Goal: Information Seeking & Learning: Learn about a topic

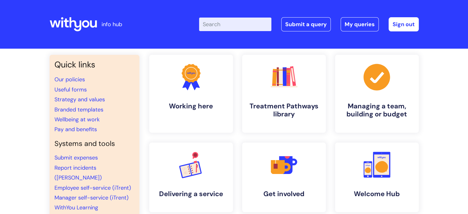
click at [258, 25] on input "Enter your search term here..." at bounding box center [235, 25] width 72 height 14
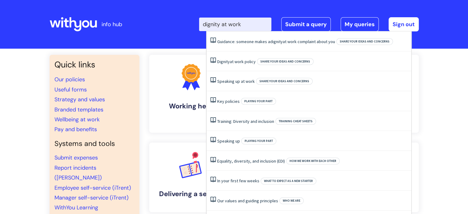
type input "dignity at work"
click button "Search" at bounding box center [0, 0] width 0 height 0
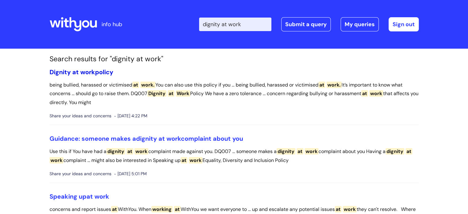
click at [100, 70] on link "Dignity at work policy" at bounding box center [82, 72] width 64 height 8
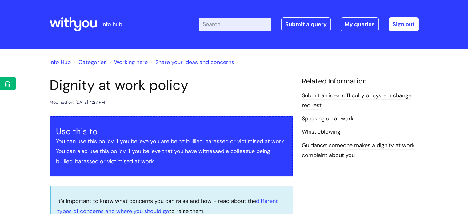
click at [231, 22] on input "Enter your search term here..." at bounding box center [235, 25] width 72 height 14
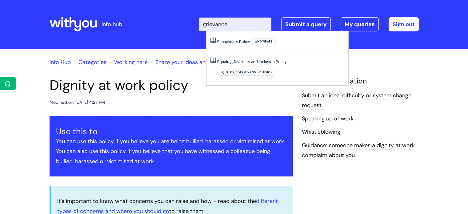
type input "grievance"
click button "Search" at bounding box center [0, 0] width 0 height 0
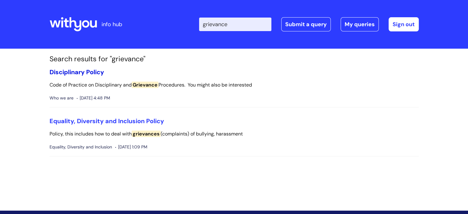
click at [87, 72] on link "Disciplinary Policy" at bounding box center [77, 72] width 54 height 8
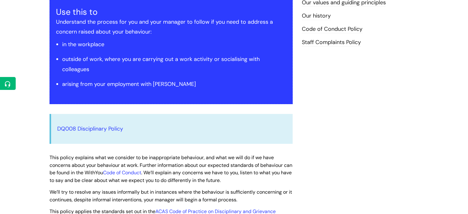
scroll to position [114, 0]
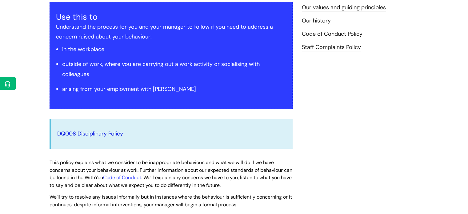
click at [107, 137] on link "DQ008 Disciplinary Policy" at bounding box center [90, 133] width 66 height 7
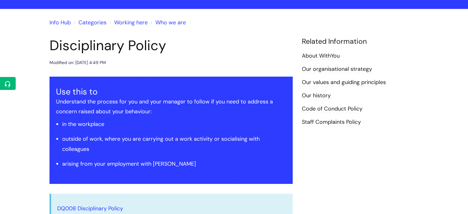
scroll to position [40, 0]
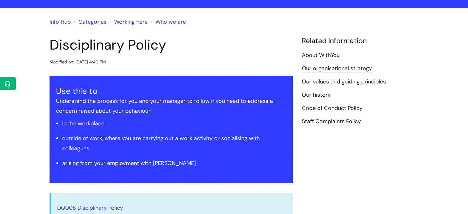
click at [350, 120] on link "Staff Complaints Policy" at bounding box center [331, 122] width 59 height 8
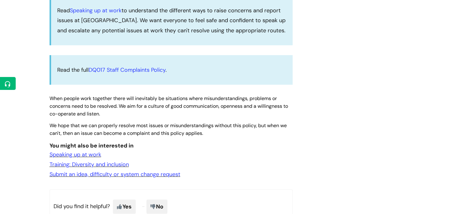
scroll to position [181, 0]
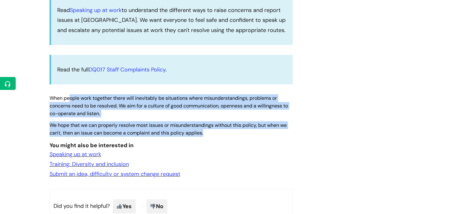
drag, startPoint x: 70, startPoint y: 99, endPoint x: 226, endPoint y: 136, distance: 159.9
click at [226, 136] on div "Use this if You you are an employee and you have a misunderstanding, problem or…" at bounding box center [171, 57] width 243 height 244
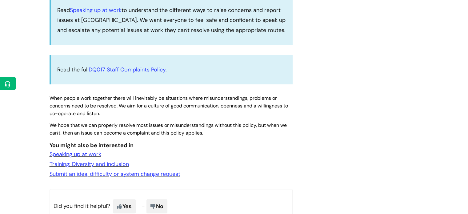
click at [283, 149] on p "Speaking up at work" at bounding box center [171, 154] width 243 height 10
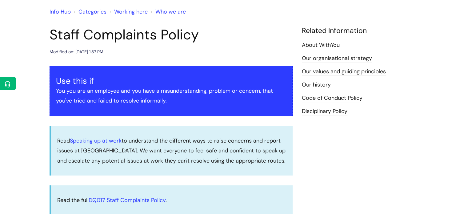
scroll to position [0, 0]
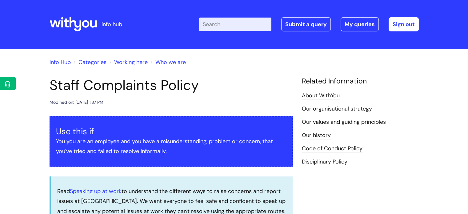
click at [233, 26] on input "Enter your search term here..." at bounding box center [235, 25] width 72 height 14
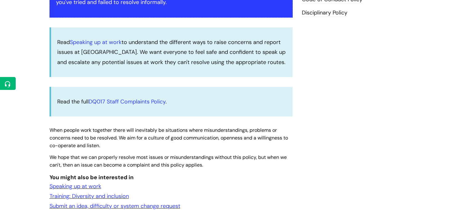
scroll to position [150, 0]
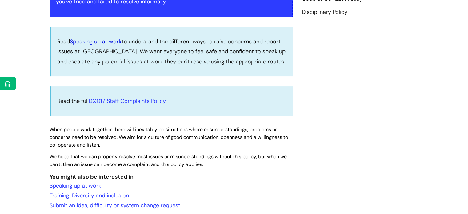
click at [90, 41] on link "Speaking up at work" at bounding box center [96, 41] width 52 height 7
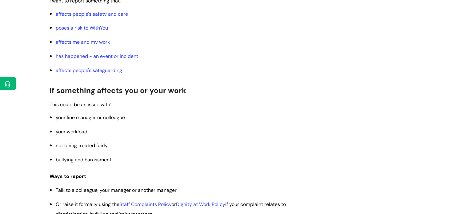
scroll to position [275, 0]
